Goal: Task Accomplishment & Management: Use online tool/utility

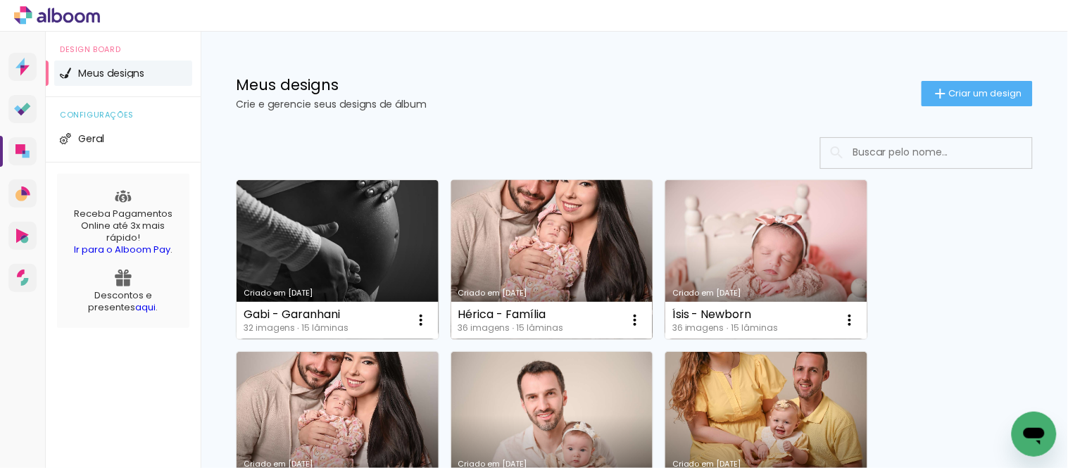
scroll to position [78, 0]
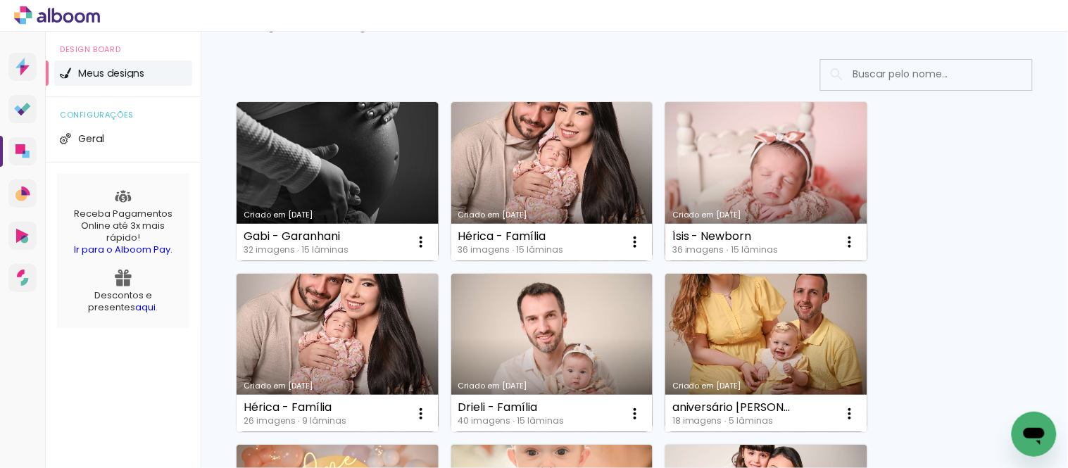
click at [763, 162] on link "Criado em [DATE]" at bounding box center [767, 181] width 202 height 159
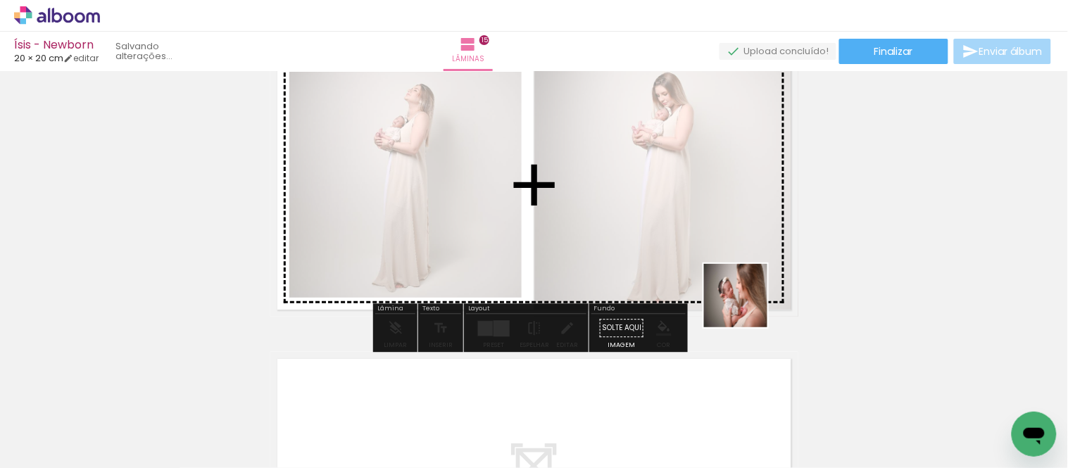
scroll to position [0, 1455]
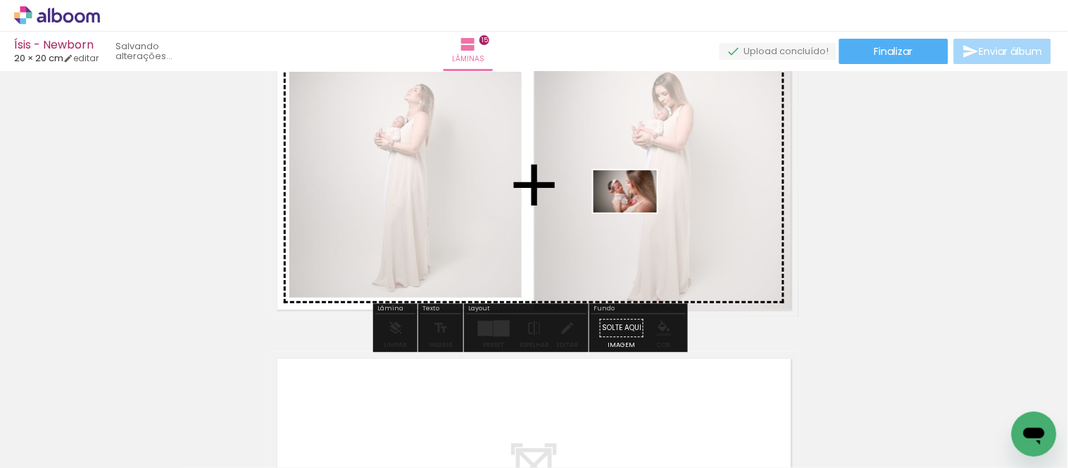
drag, startPoint x: 836, startPoint y: 425, endPoint x: 634, endPoint y: 207, distance: 297.0
click at [634, 207] on quentale-workspace at bounding box center [534, 234] width 1068 height 468
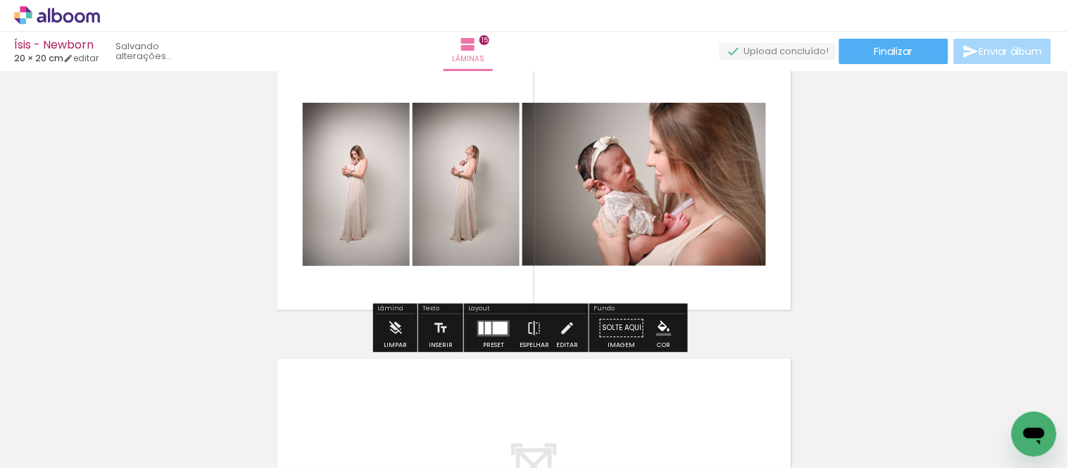
scroll to position [4172, 0]
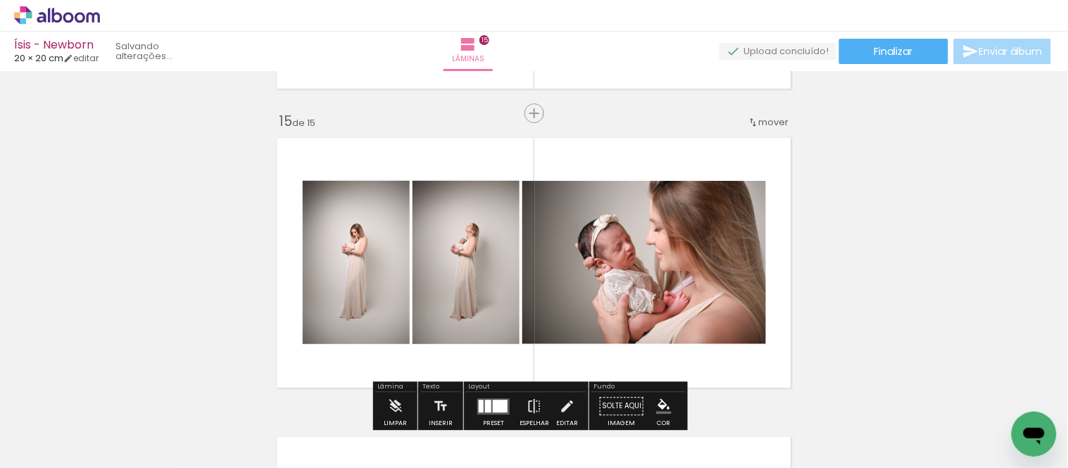
click at [759, 128] on div "mover" at bounding box center [769, 122] width 42 height 23
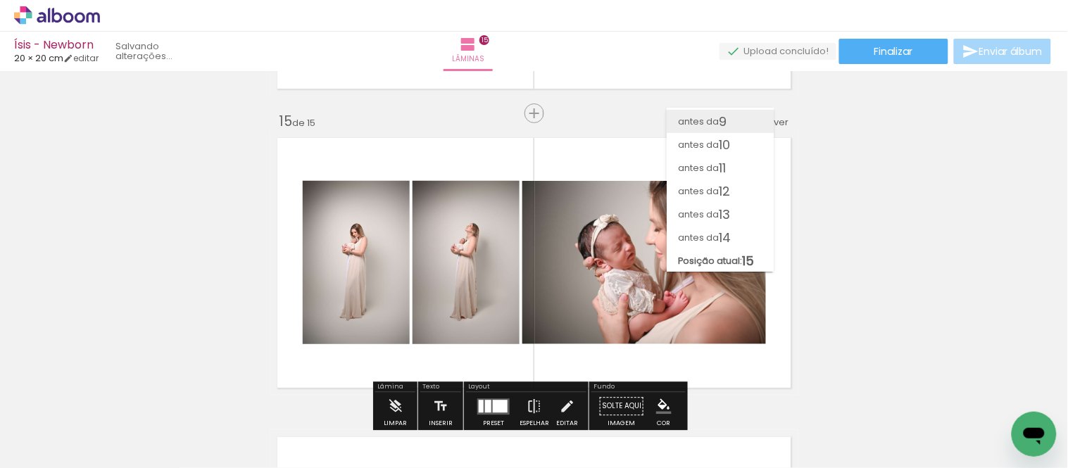
scroll to position [185, 0]
click at [713, 212] on span "antes da" at bounding box center [698, 214] width 41 height 23
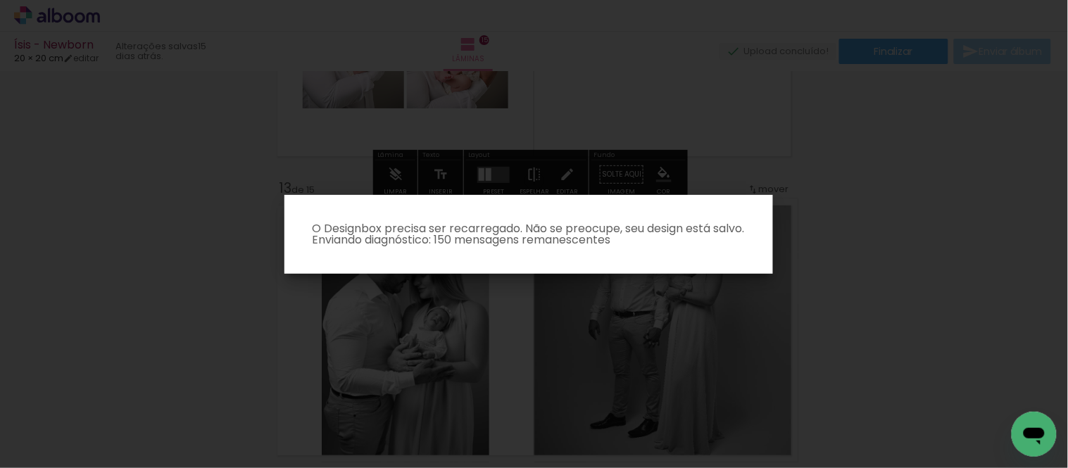
scroll to position [3531, 0]
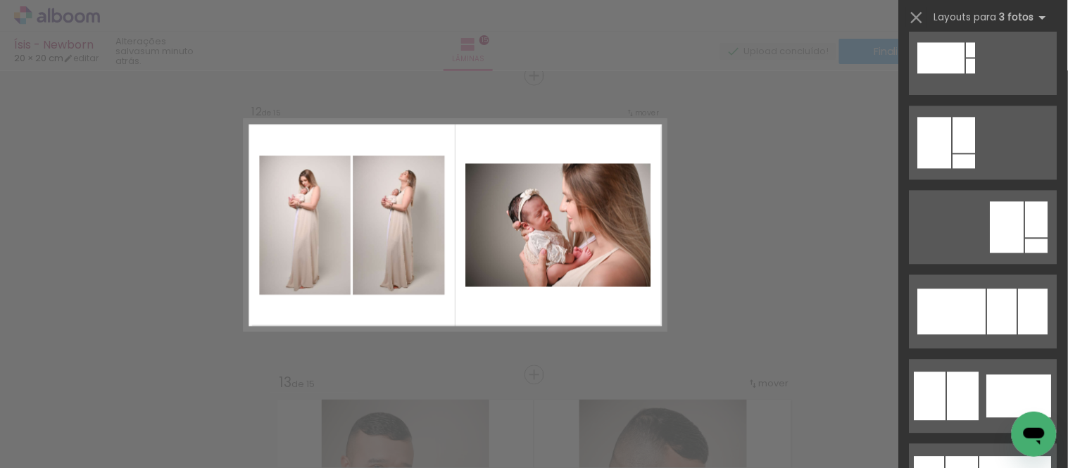
scroll to position [0, 1597]
click at [959, 389] on div at bounding box center [964, 396] width 32 height 49
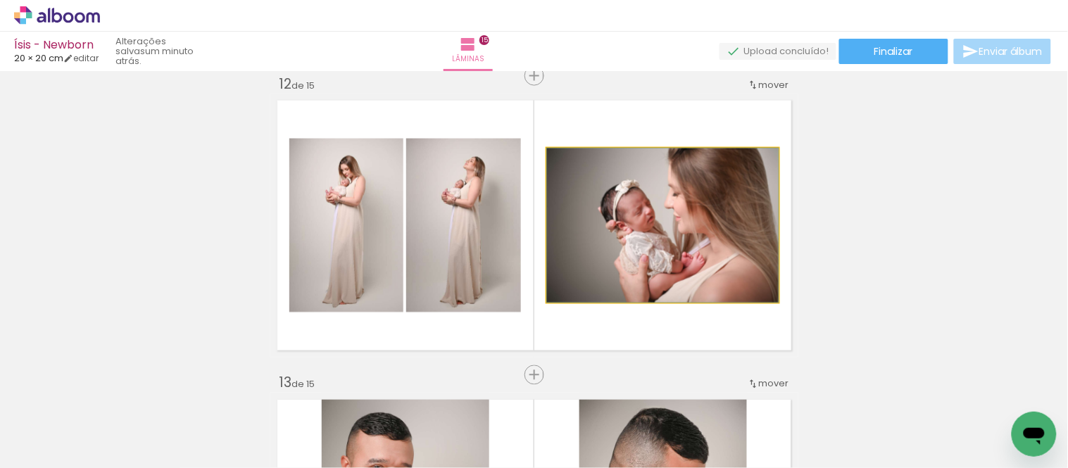
drag, startPoint x: 698, startPoint y: 231, endPoint x: 670, endPoint y: 201, distance: 40.8
drag, startPoint x: 693, startPoint y: 221, endPoint x: 680, endPoint y: 216, distance: 14.3
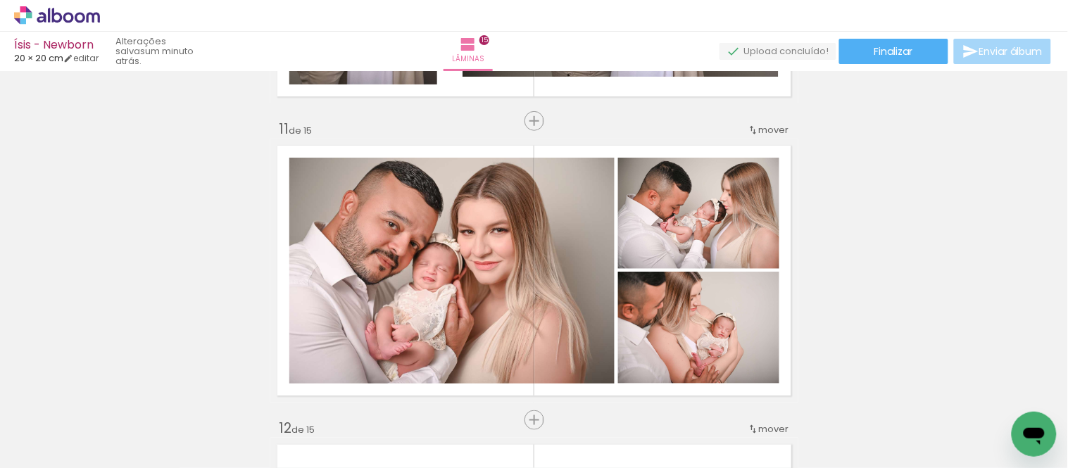
scroll to position [2919, 0]
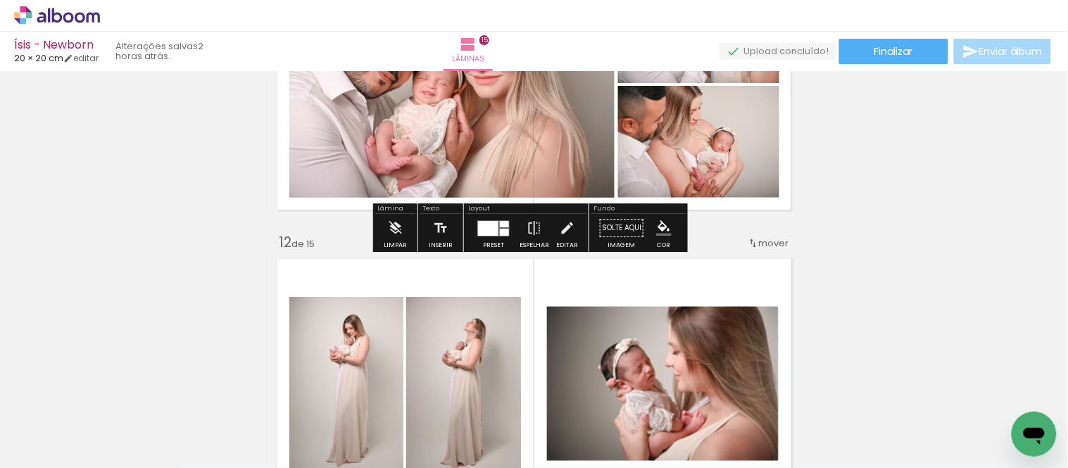
scroll to position [3233, 0]
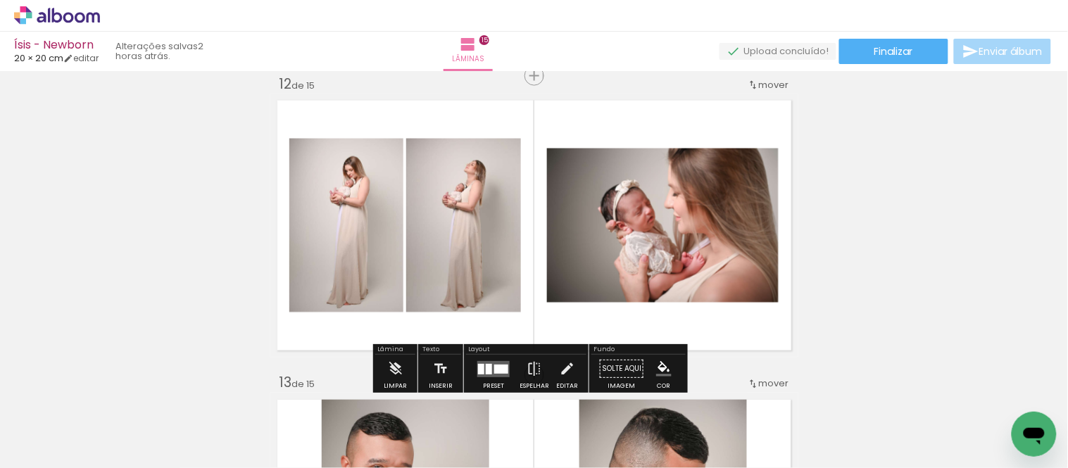
scroll to position [3389, 0]
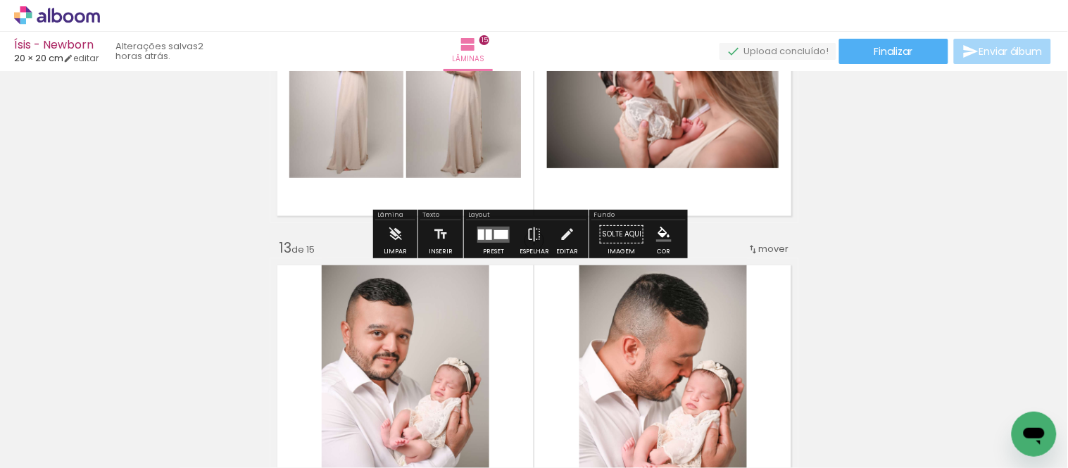
scroll to position [3467, 0]
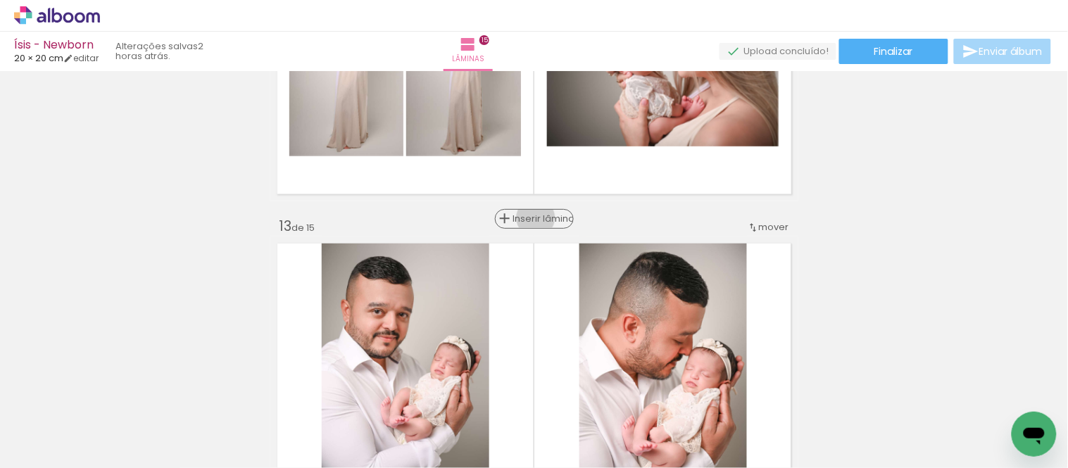
click at [530, 218] on span "Inserir lâmina" at bounding box center [540, 219] width 55 height 9
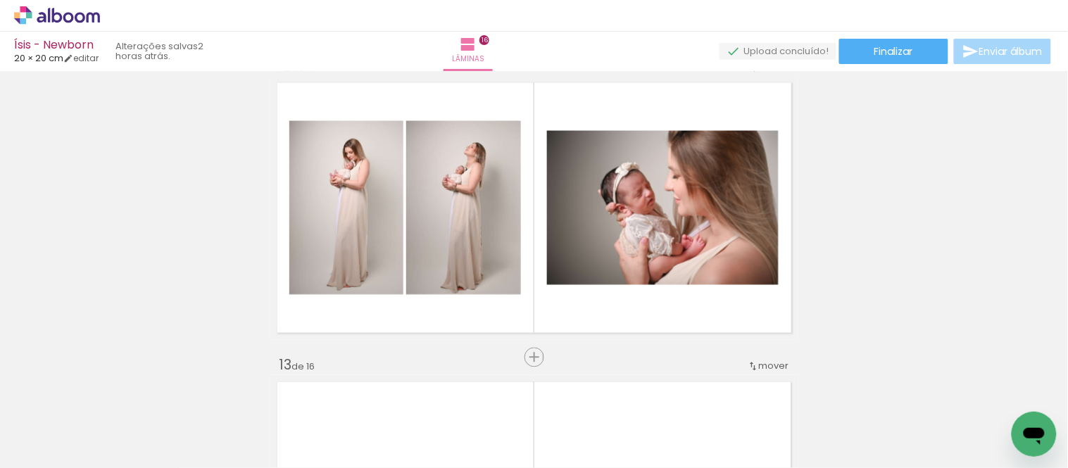
scroll to position [3311, 0]
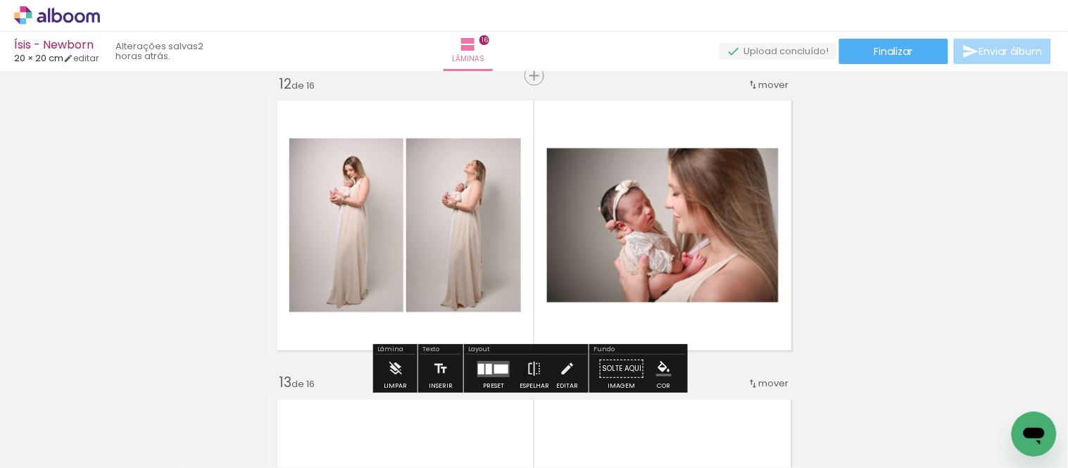
click at [504, 368] on div at bounding box center [501, 369] width 14 height 9
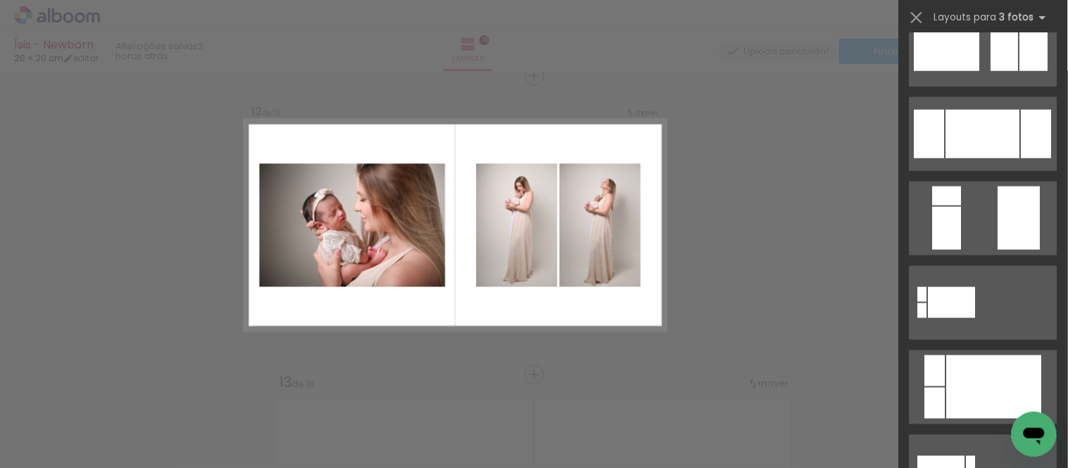
scroll to position [391, 0]
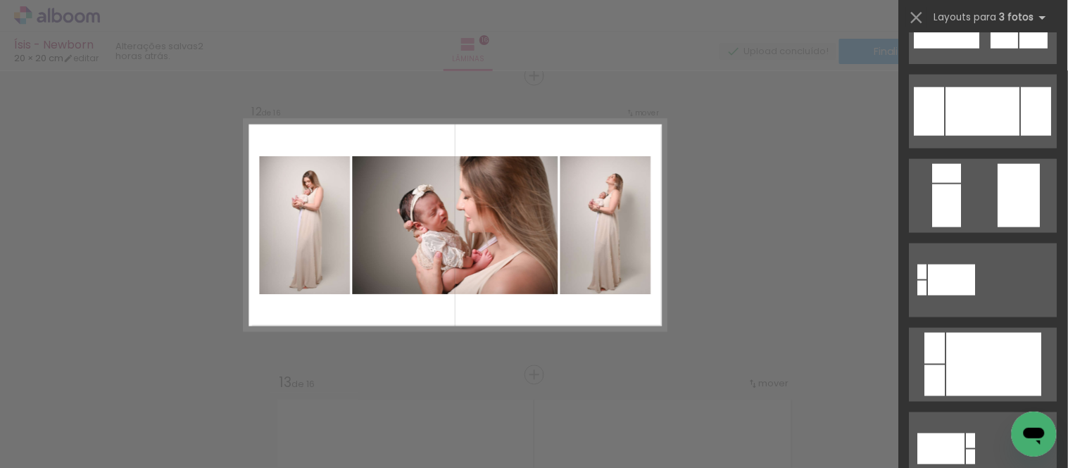
click at [976, 114] on div at bounding box center [984, 111] width 74 height 49
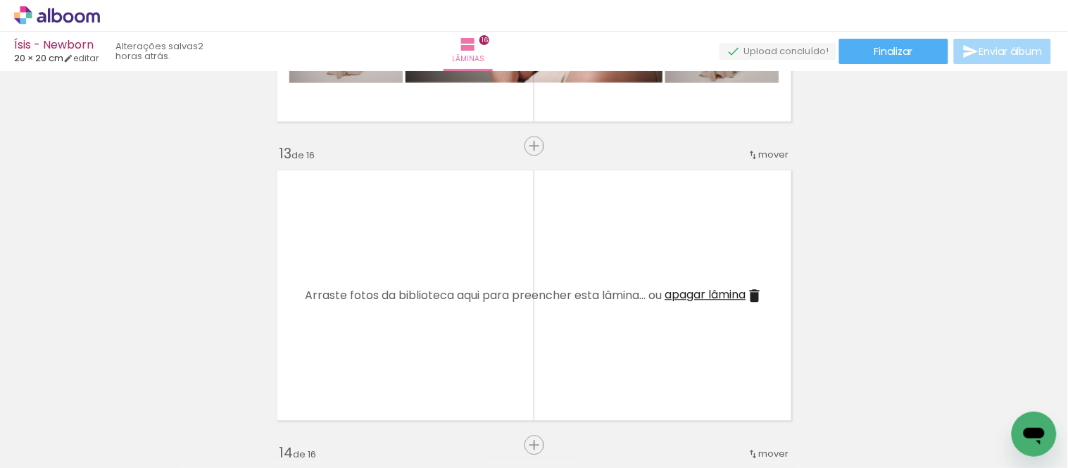
scroll to position [3545, 0]
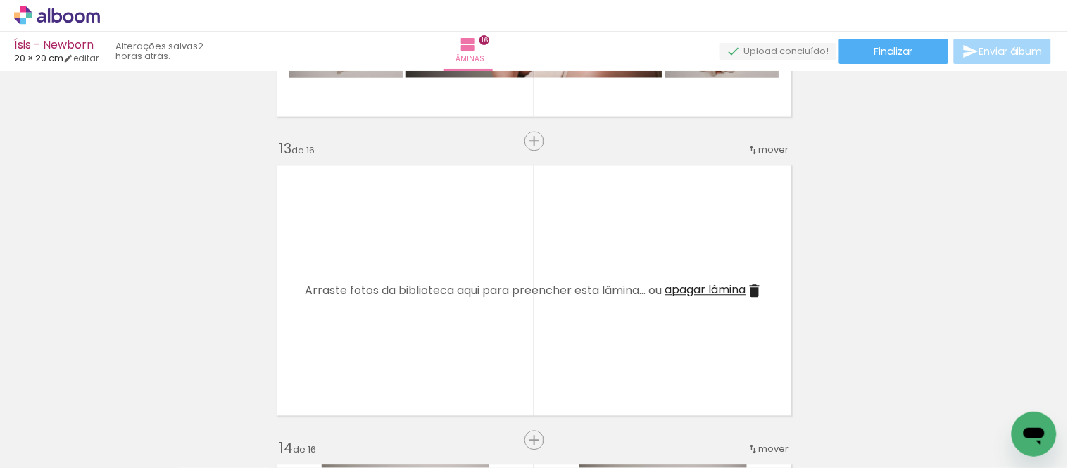
drag, startPoint x: 701, startPoint y: 284, endPoint x: 780, endPoint y: 230, distance: 95.1
click at [701, 284] on span "apagar lâmina" at bounding box center [706, 290] width 81 height 16
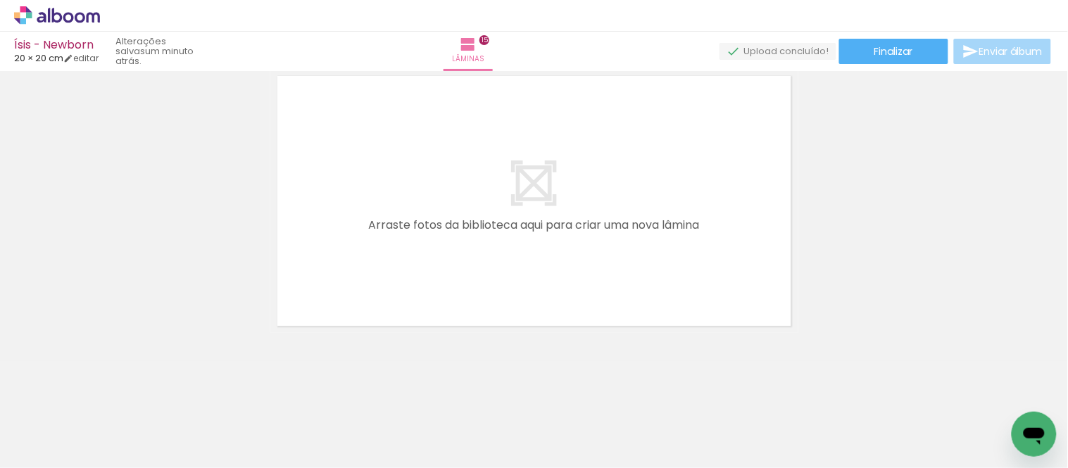
scroll to position [4534, 0]
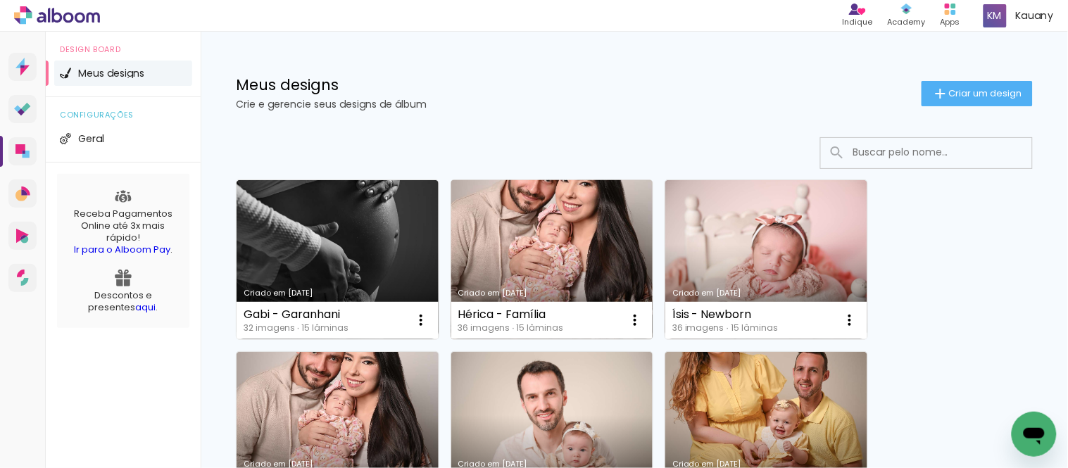
click at [542, 230] on link "Criado em [DATE]" at bounding box center [552, 259] width 202 height 159
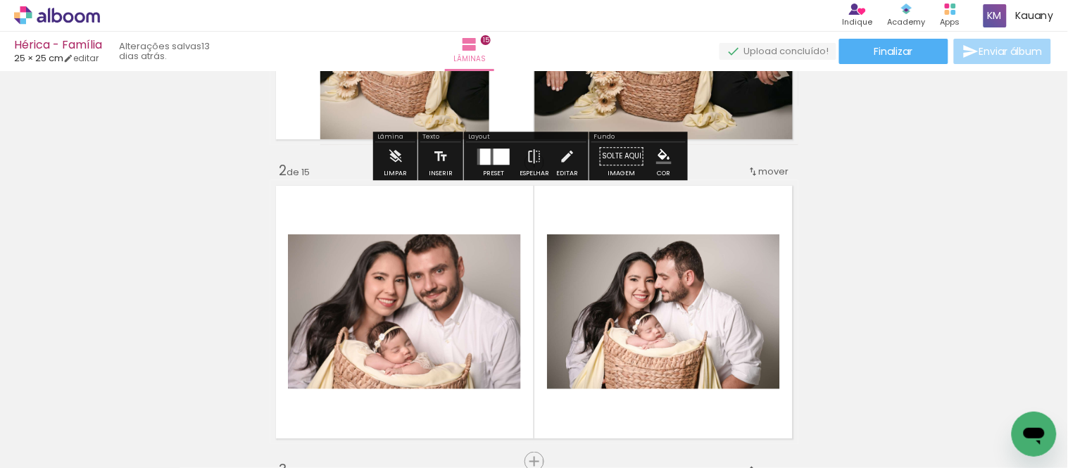
scroll to position [313, 0]
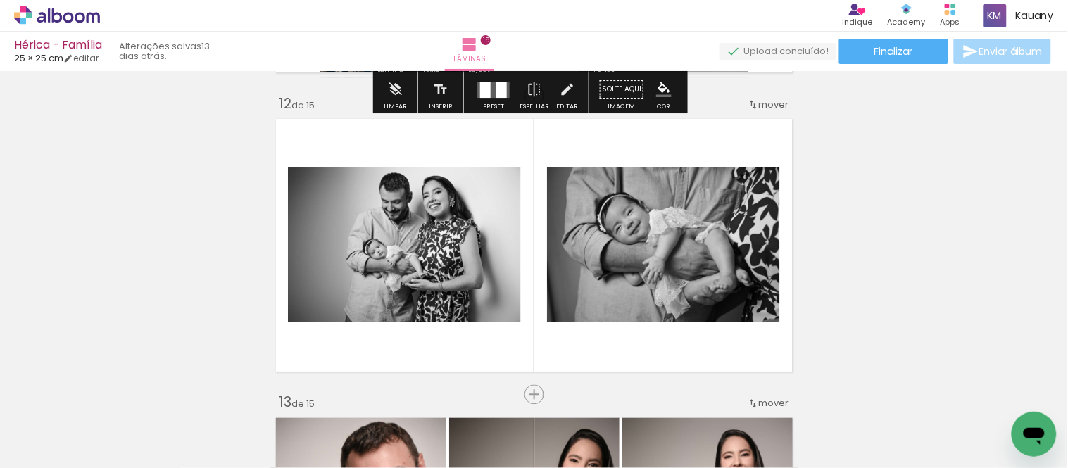
scroll to position [3364, 0]
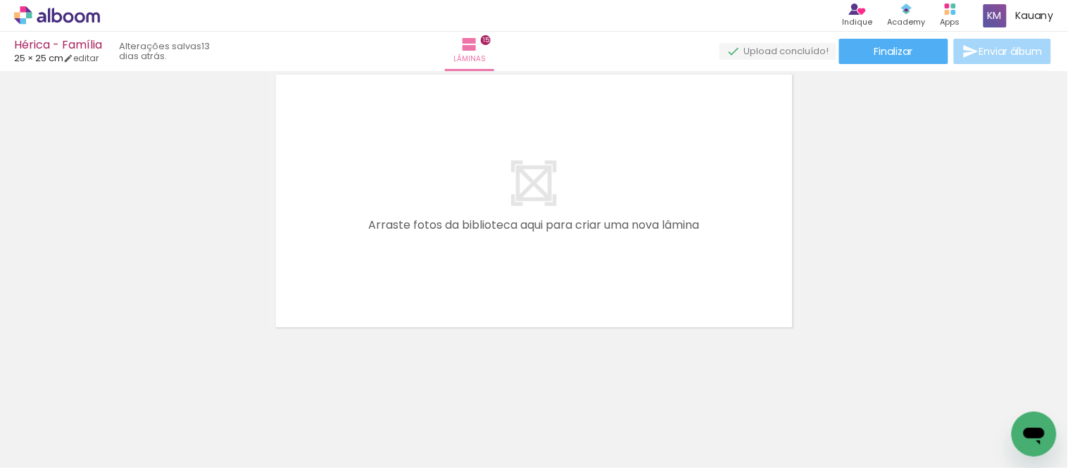
scroll to position [4534, 0]
click at [883, 47] on span "Finalizar" at bounding box center [894, 51] width 39 height 10
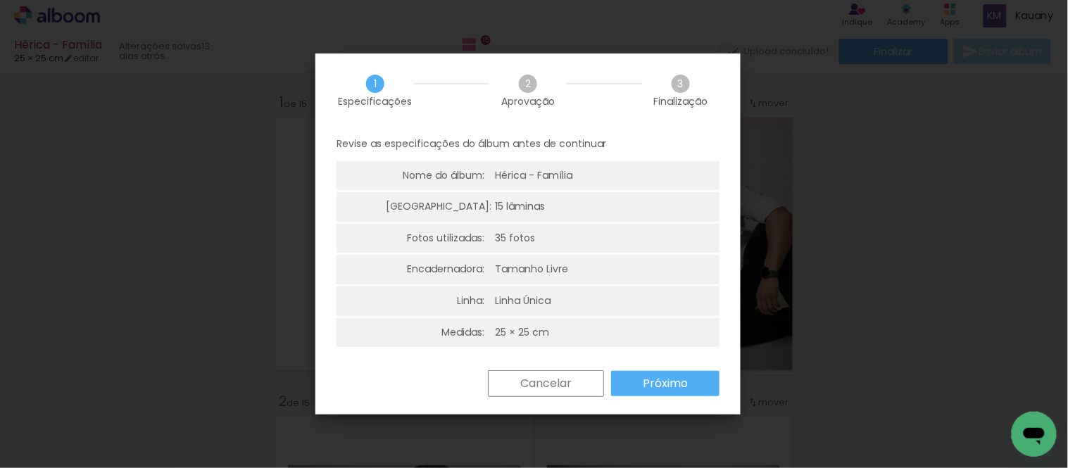
scroll to position [4534, 0]
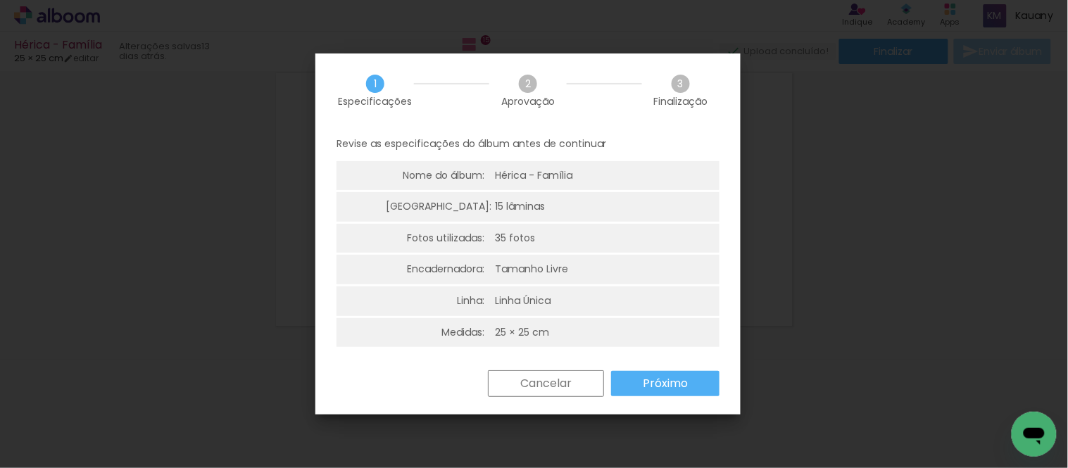
click at [0, 0] on slot "Próximo" at bounding box center [0, 0] width 0 height 0
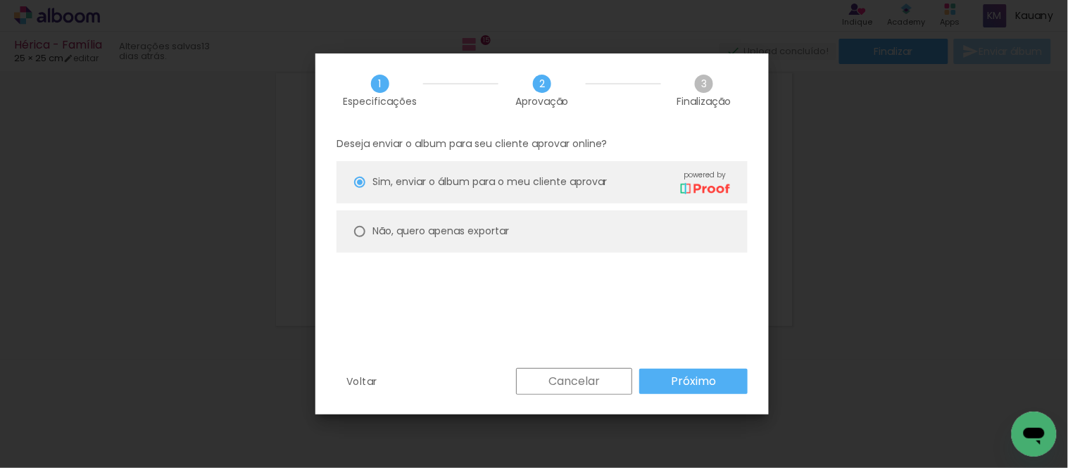
click at [360, 226] on div at bounding box center [359, 231] width 11 height 11
type paper-radio-button "on"
click at [697, 371] on paper-button "Próximo" at bounding box center [693, 381] width 108 height 25
type input "Alta, 300 DPI"
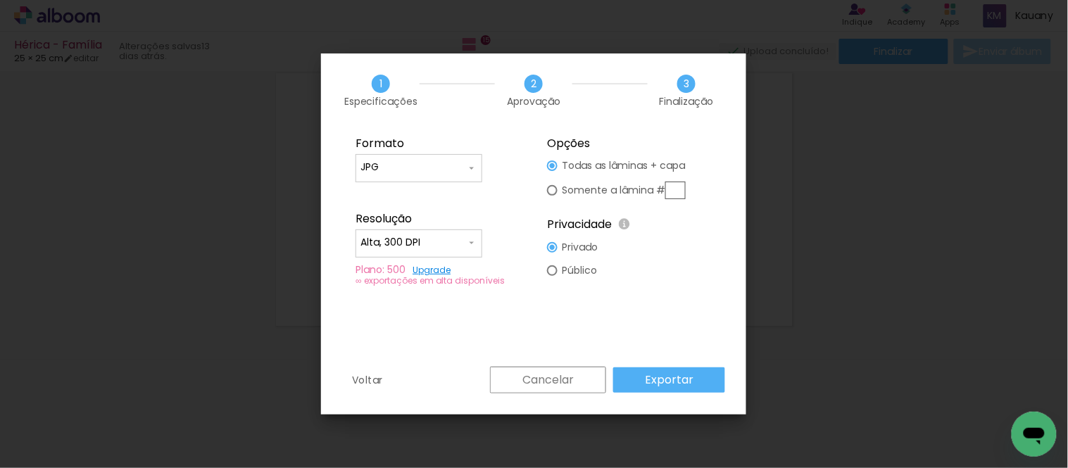
click at [0, 0] on slot "Exportar" at bounding box center [0, 0] width 0 height 0
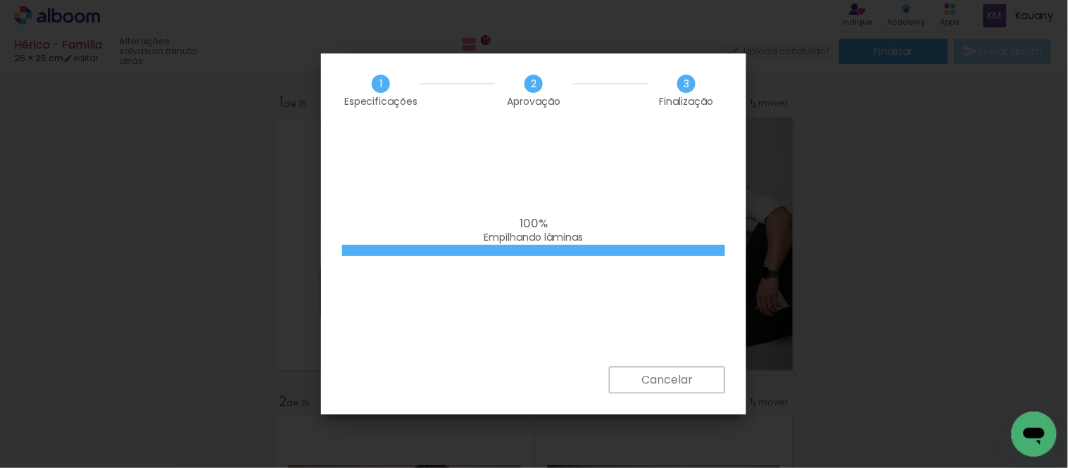
scroll to position [4534, 0]
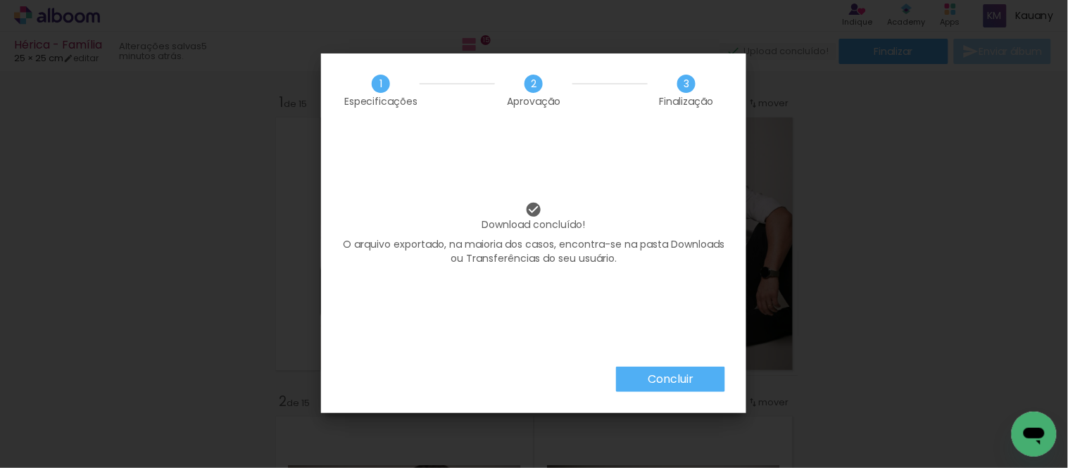
scroll to position [4534, 0]
